Goal: Obtain resource: Obtain resource

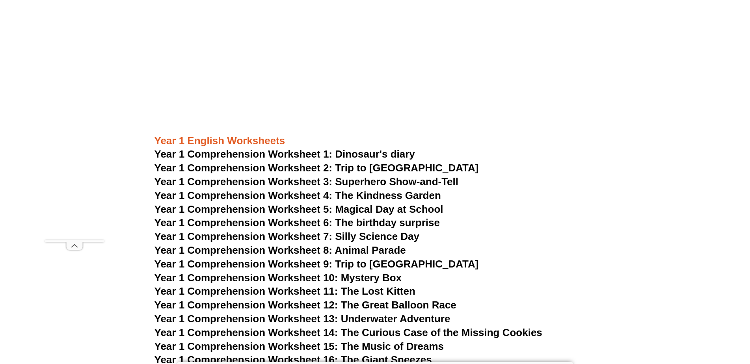
scroll to position [1006, 0]
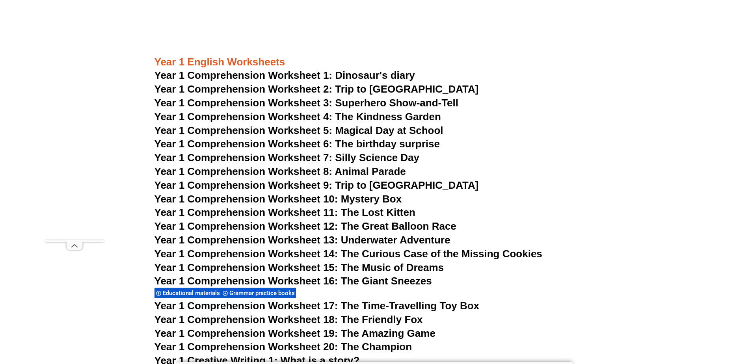
click at [243, 238] on span "Year 1 Comprehension Worksheet 13: Underwater Adventure" at bounding box center [302, 240] width 296 height 12
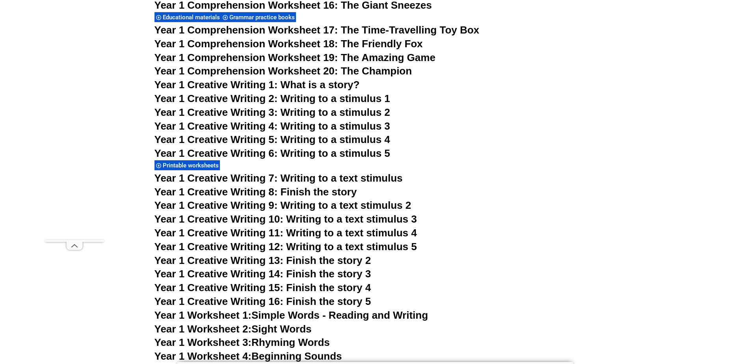
scroll to position [1439, 0]
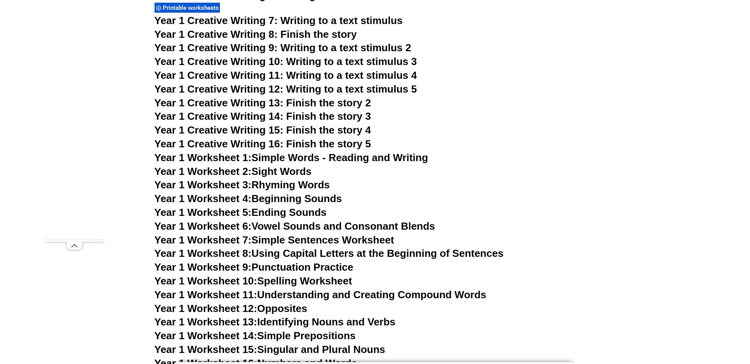
click at [231, 156] on span "Year 1 Worksheet 1:" at bounding box center [202, 158] width 97 height 12
click at [223, 184] on span "Year 1 Worksheet 3:" at bounding box center [202, 185] width 97 height 12
click at [230, 225] on span "Year 1 Worksheet 6:" at bounding box center [202, 226] width 97 height 12
click at [214, 323] on span "Year 1 Worksheet 13:" at bounding box center [205, 322] width 103 height 12
click at [291, 335] on link "Year 1 Worksheet 14: Simple Prepositions" at bounding box center [254, 336] width 201 height 12
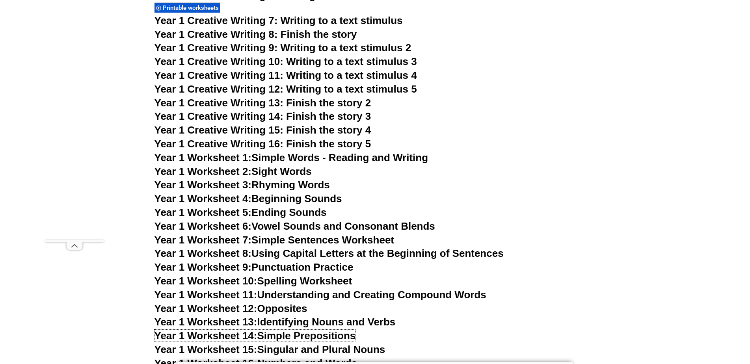
scroll to position [1557, 0]
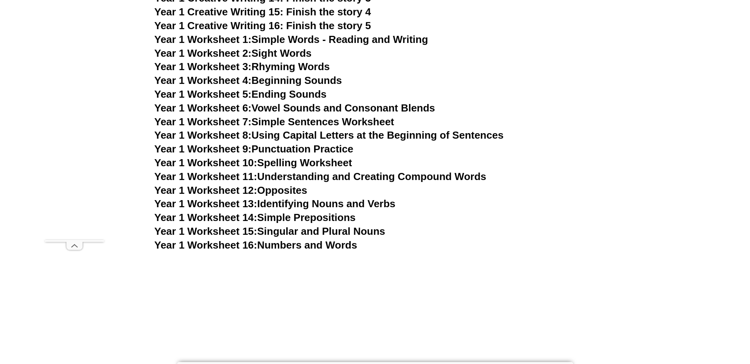
click at [312, 233] on link "Year 1 Worksheet 15: Singular and Plural Nouns" at bounding box center [269, 231] width 231 height 12
click at [298, 245] on link "Year 1 Worksheet 16: Numbers and Words" at bounding box center [255, 245] width 203 height 12
